Goal: Task Accomplishment & Management: Manage account settings

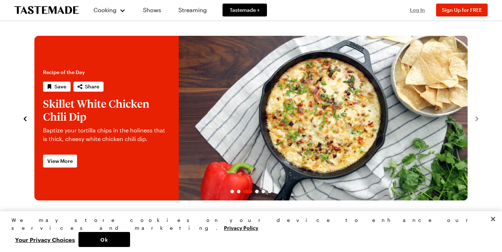
click at [424, 8] on span "Log In" at bounding box center [417, 10] width 15 height 6
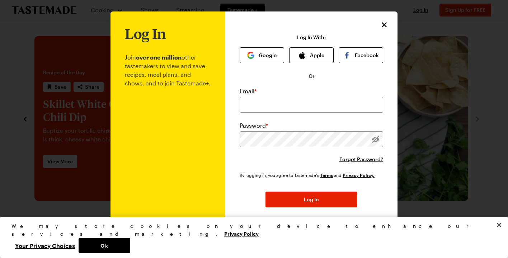
click at [255, 42] on div "Log In With: Google Apple Facebook" at bounding box center [311, 48] width 143 height 29
click at [256, 59] on button "Google" at bounding box center [262, 55] width 44 height 16
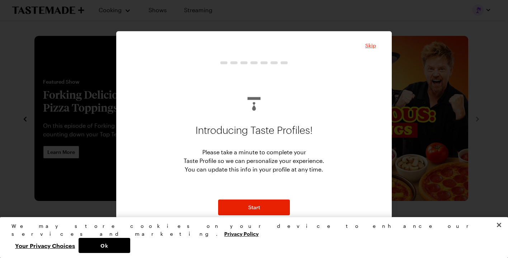
click at [374, 46] on span "Skip" at bounding box center [370, 45] width 11 height 7
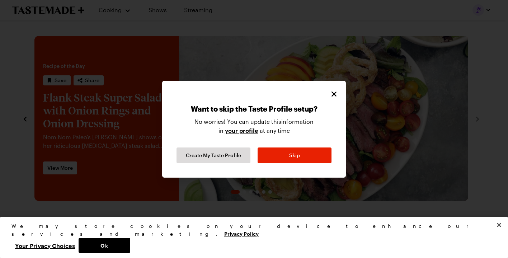
click at [332, 95] on icon "Close" at bounding box center [333, 93] width 5 height 5
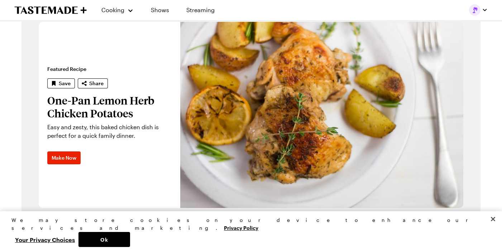
scroll to position [190, 0]
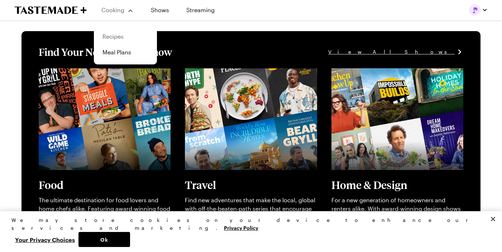
click at [114, 37] on link "Recipes" at bounding box center [125, 37] width 55 height 16
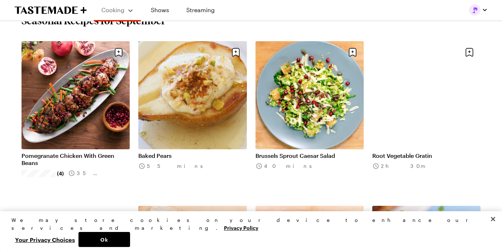
scroll to position [247, 1]
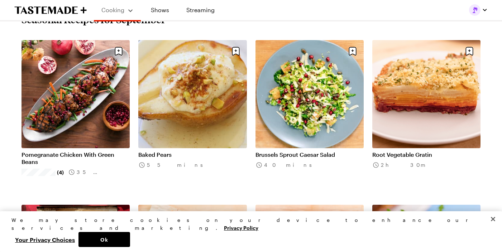
click at [493, 227] on button "Close" at bounding box center [493, 220] width 16 height 16
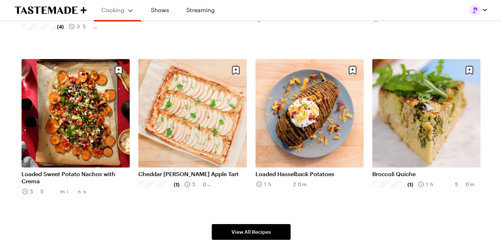
scroll to position [395, 1]
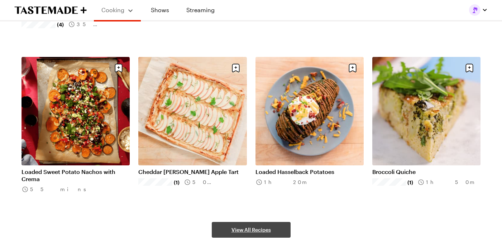
click at [232, 235] on link "View All Recipes" at bounding box center [251, 230] width 79 height 16
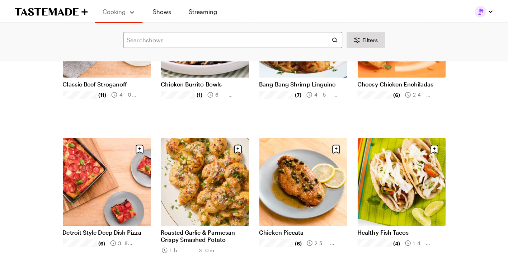
scroll to position [446, 0]
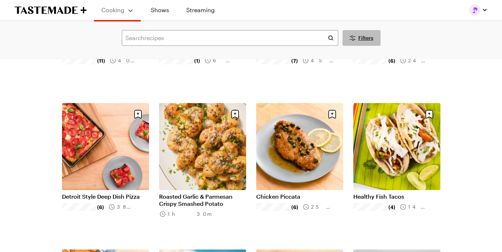
click at [360, 39] on span "Filters" at bounding box center [366, 37] width 15 height 7
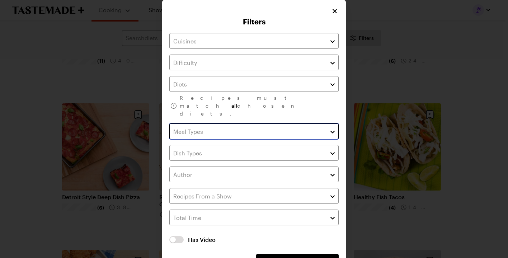
click at [325, 123] on input "text" at bounding box center [253, 131] width 169 height 16
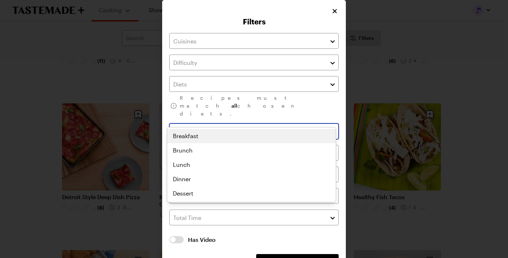
click at [179, 133] on div "Breakfast Brunch Lunch Dinner Dessert" at bounding box center [251, 165] width 169 height 72
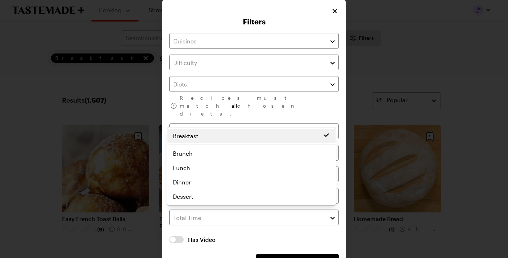
click at [328, 88] on div "Recipes must match all chosen diets. Clear Has Video Has Video Clear All Filter…" at bounding box center [253, 151] width 169 height 237
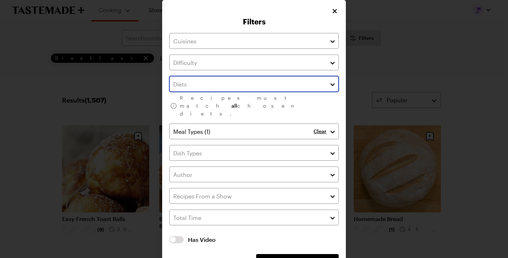
click at [329, 86] on button "button" at bounding box center [332, 84] width 6 height 9
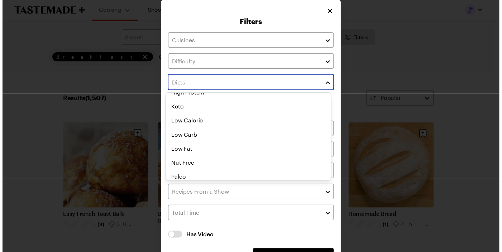
scroll to position [68, 0]
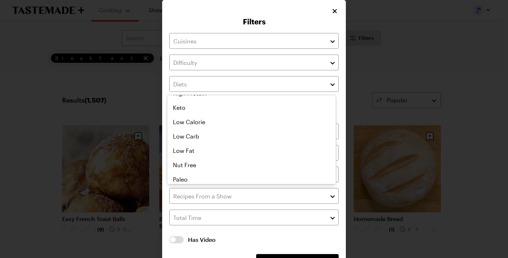
click at [262, 213] on div "Recipes must match all chosen diets. Clear Has Video Has Video Clear All Filter…" at bounding box center [253, 151] width 169 height 237
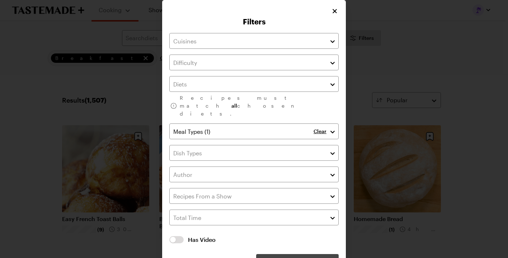
click at [277, 252] on button "Apply Filters" at bounding box center [297, 262] width 82 height 16
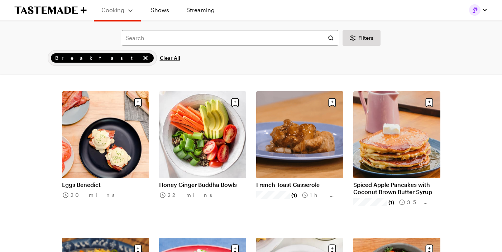
scroll to position [640, 0]
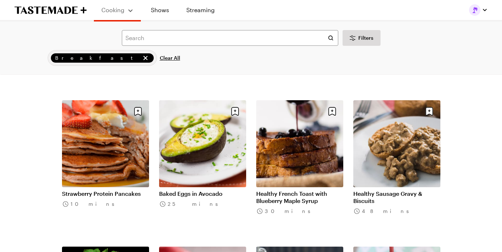
scroll to position [1114, 0]
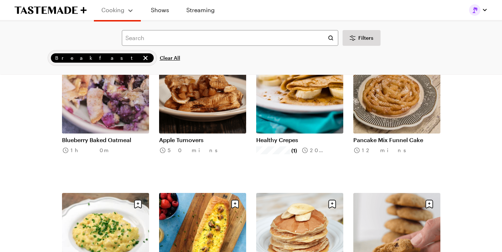
scroll to position [2552, 0]
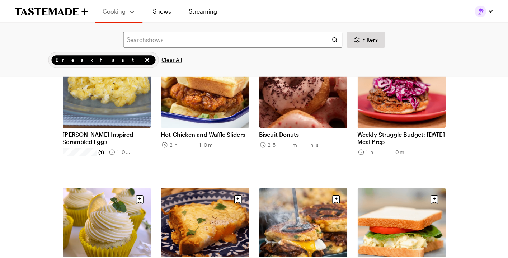
scroll to position [3301, 0]
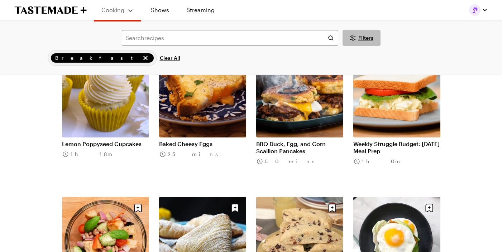
click at [354, 36] on icon "Desktop filters" at bounding box center [353, 38] width 9 height 9
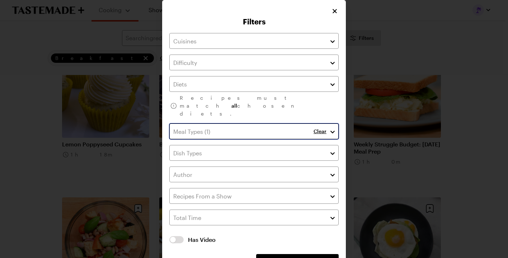
drag, startPoint x: 197, startPoint y: 120, endPoint x: 279, endPoint y: 122, distance: 82.1
click at [197, 123] on input "text" at bounding box center [253, 131] width 169 height 16
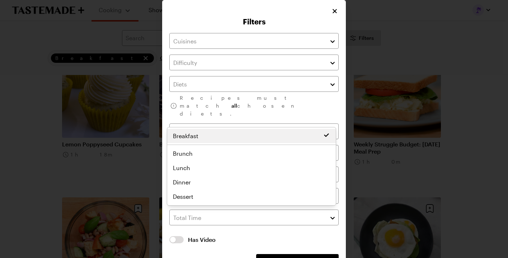
click at [320, 123] on div "Clear" at bounding box center [325, 131] width 25 height 16
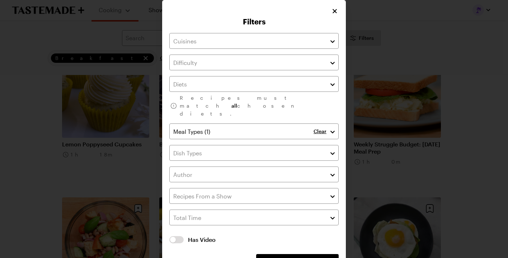
click at [313, 128] on p "Clear" at bounding box center [319, 131] width 13 height 6
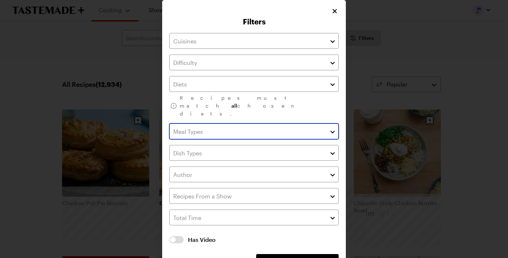
click at [331, 127] on button "button" at bounding box center [332, 131] width 6 height 9
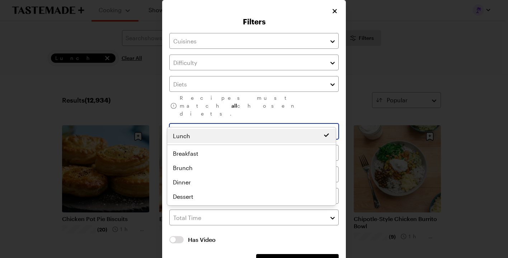
click at [205, 168] on div "Lunch Breakfast Brunch Lunch Dinner Dessert" at bounding box center [251, 166] width 169 height 75
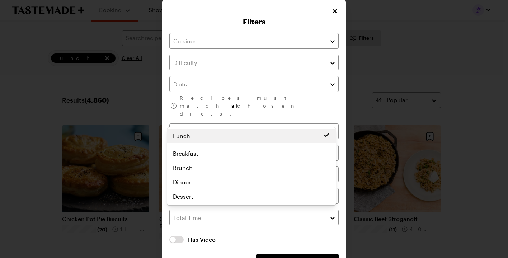
click at [285, 248] on div "Recipes must match all chosen diets. Clear Has Video Has Video Clear All Filter…" at bounding box center [253, 151] width 169 height 237
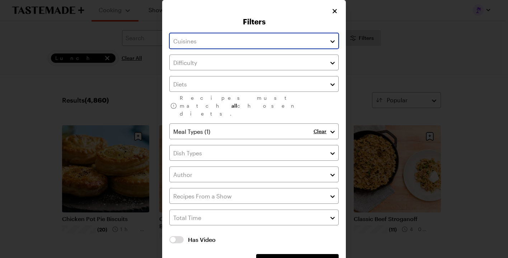
click at [329, 41] on button "button" at bounding box center [332, 41] width 6 height 9
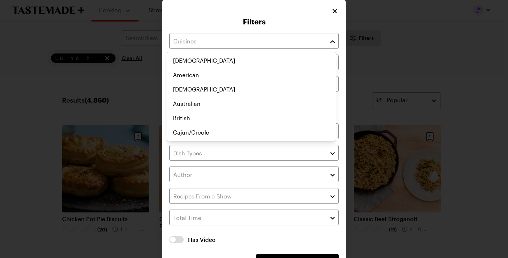
click at [227, 169] on div "Recipes must match all chosen diets. Clear Has Video Has Video Clear All Filter…" at bounding box center [253, 151] width 169 height 237
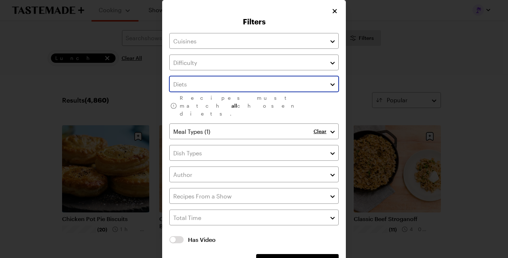
click at [329, 84] on button "button" at bounding box center [332, 84] width 6 height 9
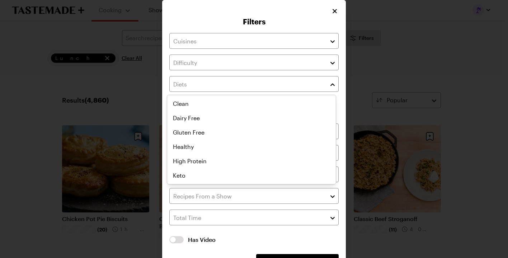
click at [456, 195] on div "Filters Recipes must match all chosen diets. Clear Has Video Has Video Clear Al…" at bounding box center [254, 140] width 508 height 281
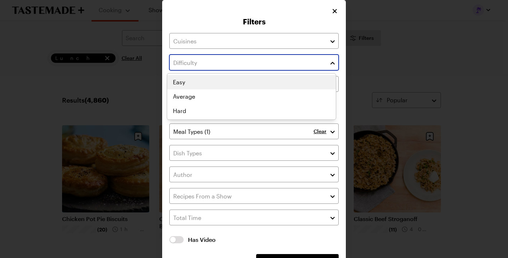
click at [329, 62] on button "button" at bounding box center [332, 62] width 6 height 9
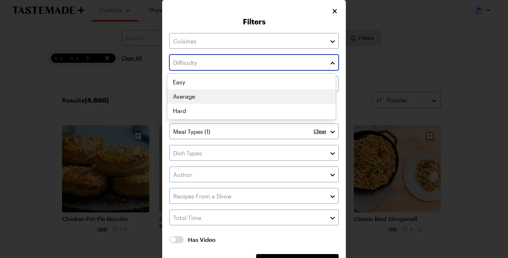
click at [202, 92] on div "Easy Average Hard" at bounding box center [251, 96] width 169 height 43
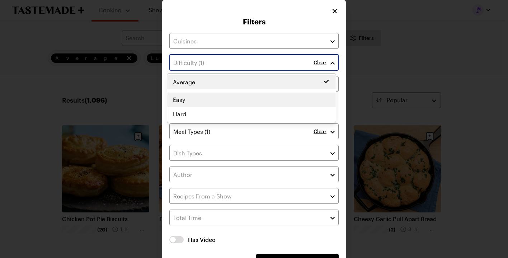
drag, startPoint x: 229, startPoint y: 97, endPoint x: 232, endPoint y: 100, distance: 4.8
click at [229, 96] on div "Average Easy Average Hard" at bounding box center [251, 98] width 169 height 46
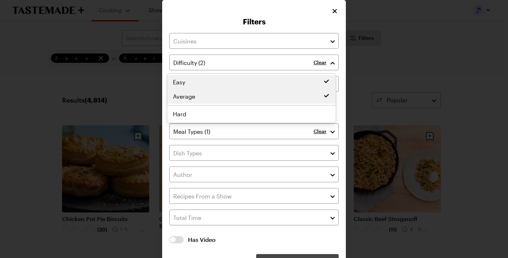
click at [302, 243] on div "Clear Recipes must match all chosen diets. Clear Has Video Has Video Clear All …" at bounding box center [253, 151] width 169 height 237
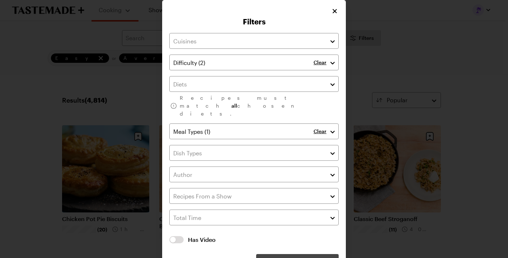
click at [302, 252] on span "Apply Filters" at bounding box center [297, 261] width 30 height 7
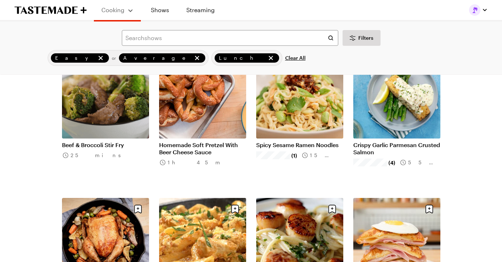
scroll to position [663, 0]
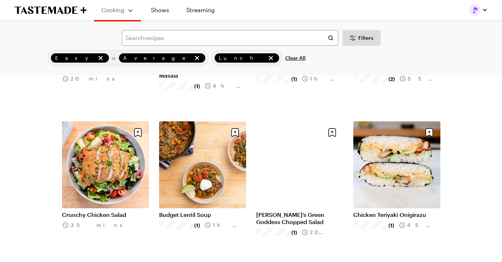
scroll to position [1650, 0]
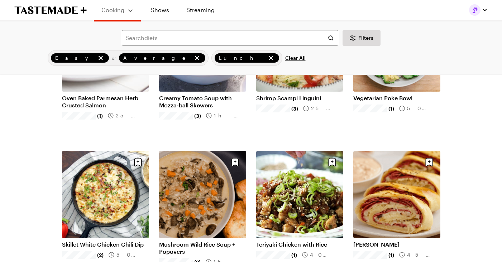
scroll to position [2503, 0]
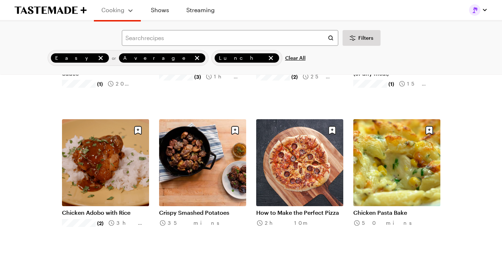
scroll to position [3421, 0]
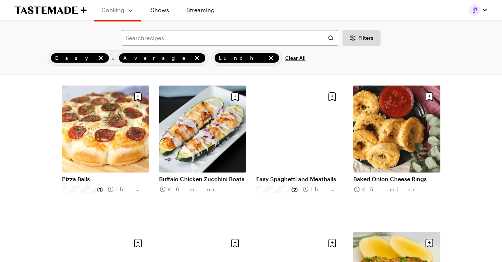
scroll to position [4004, 0]
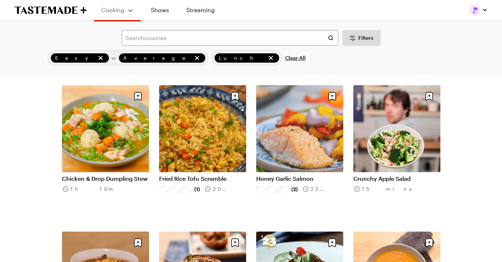
scroll to position [5031, 0]
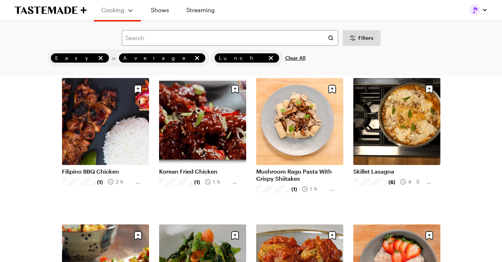
scroll to position [5754, 0]
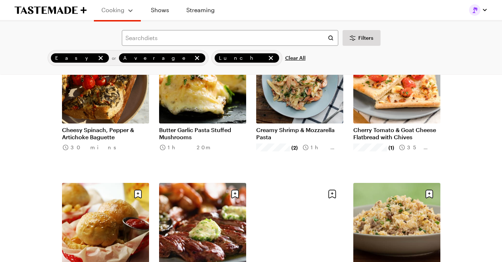
scroll to position [6746, 0]
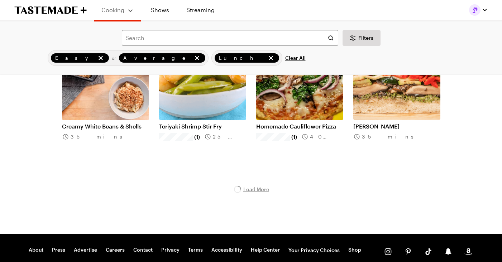
scroll to position [6994, 0]
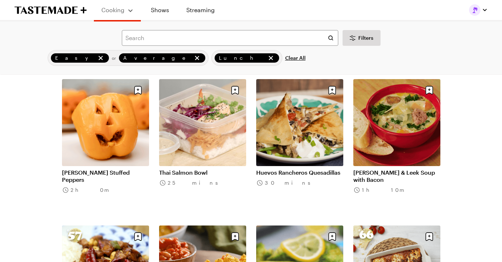
scroll to position [8562, 0]
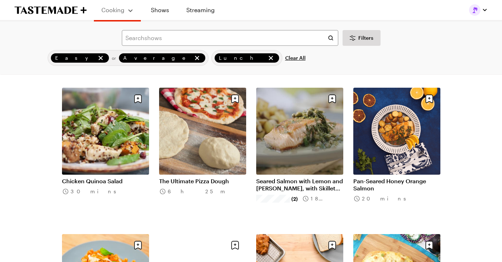
scroll to position [9156, 0]
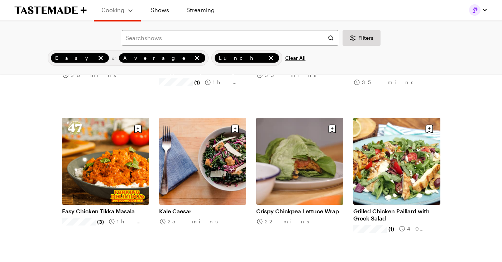
scroll to position [10453, 0]
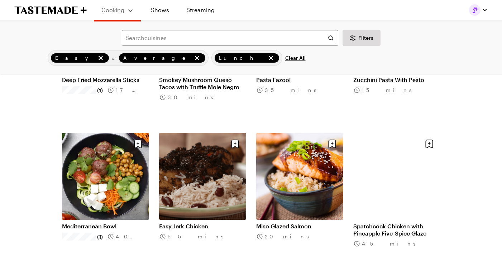
scroll to position [11170, 0]
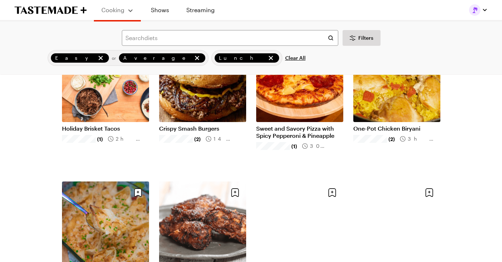
scroll to position [12096, 0]
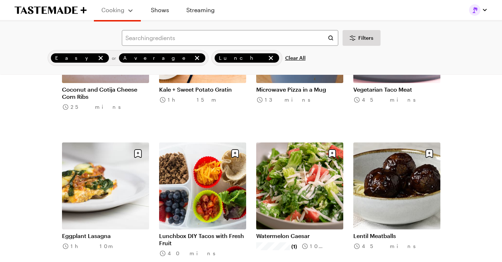
scroll to position [13084, 0]
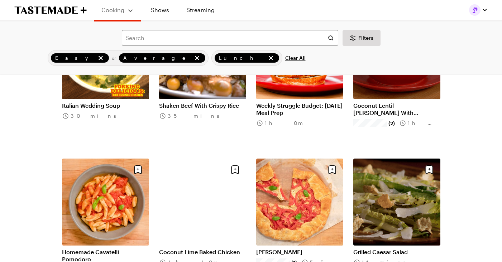
scroll to position [13947, 0]
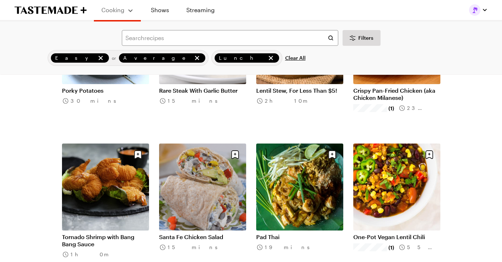
scroll to position [14894, 0]
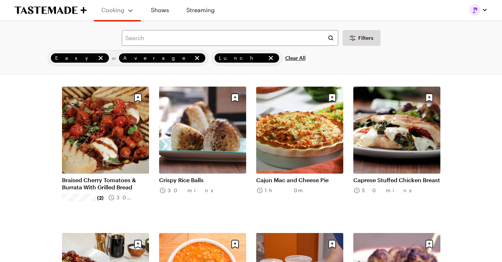
scroll to position [16472, 0]
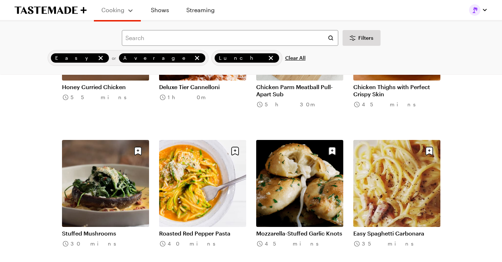
scroll to position [17482, 0]
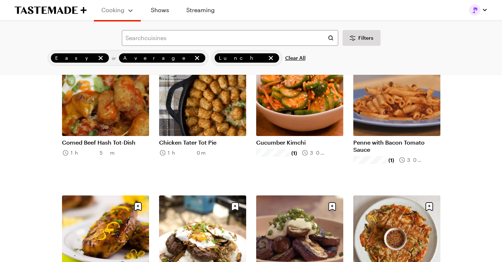
scroll to position [18391, 0]
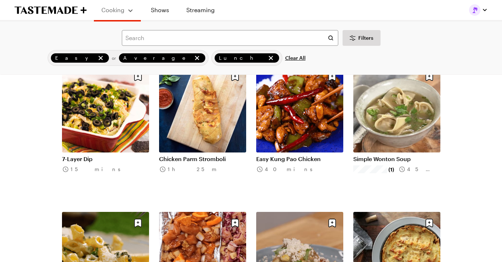
scroll to position [15497, 0]
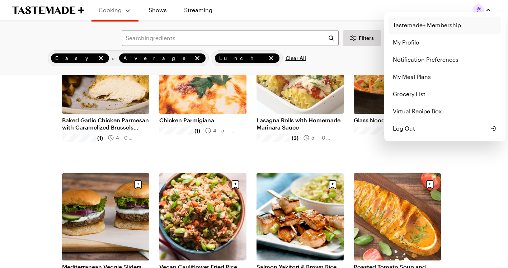
click at [414, 28] on link "Tastemade+ Membership" at bounding box center [444, 24] width 113 height 17
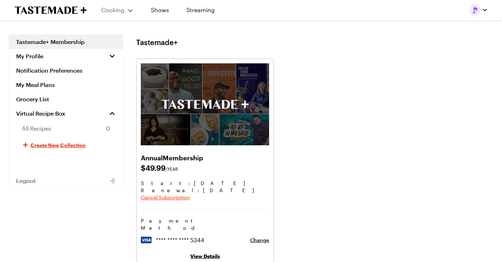
click at [167, 197] on span "Cancel Subscription" at bounding box center [165, 197] width 49 height 7
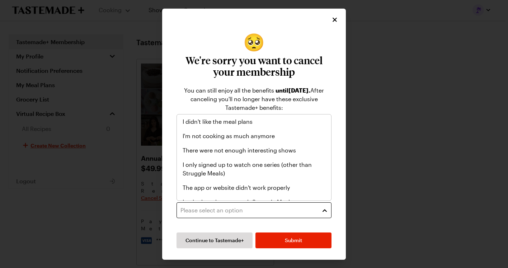
click at [266, 213] on div "Please select an option" at bounding box center [248, 210] width 136 height 9
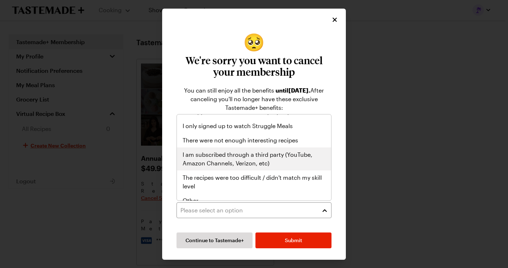
scroll to position [83, 0]
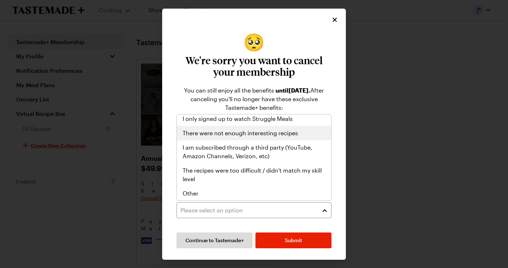
click at [229, 132] on span "There were not enough interesting recipes" at bounding box center [240, 133] width 115 height 9
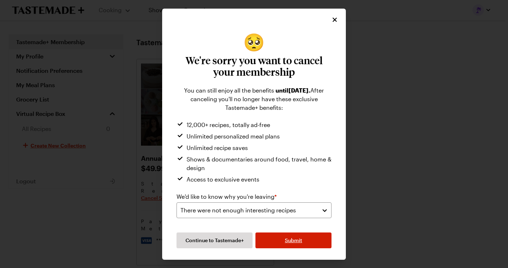
click at [288, 236] on button "Submit" at bounding box center [293, 240] width 76 height 16
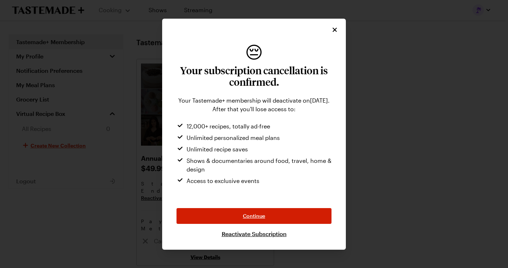
click at [252, 215] on span "Continue" at bounding box center [254, 215] width 22 height 7
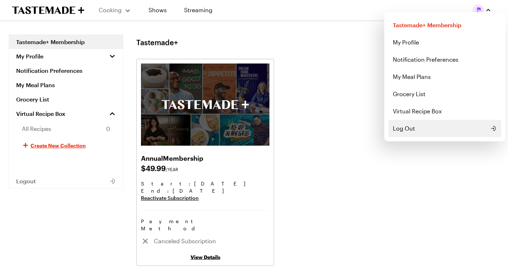
click at [413, 128] on span "Log Out" at bounding box center [404, 128] width 22 height 9
